Goal: Transaction & Acquisition: Purchase product/service

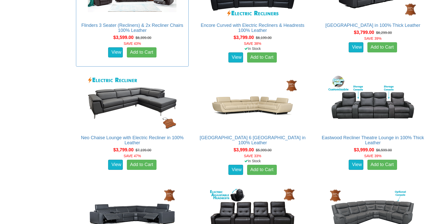
scroll to position [591, 0]
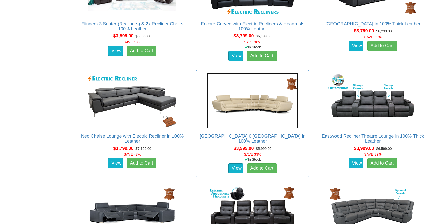
click at [270, 99] on img at bounding box center [252, 101] width 91 height 56
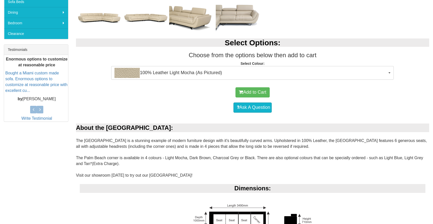
scroll to position [174, 0]
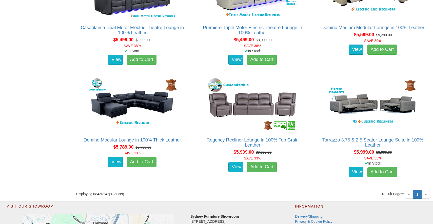
scroll to position [1739, 0]
